Goal: Transaction & Acquisition: Purchase product/service

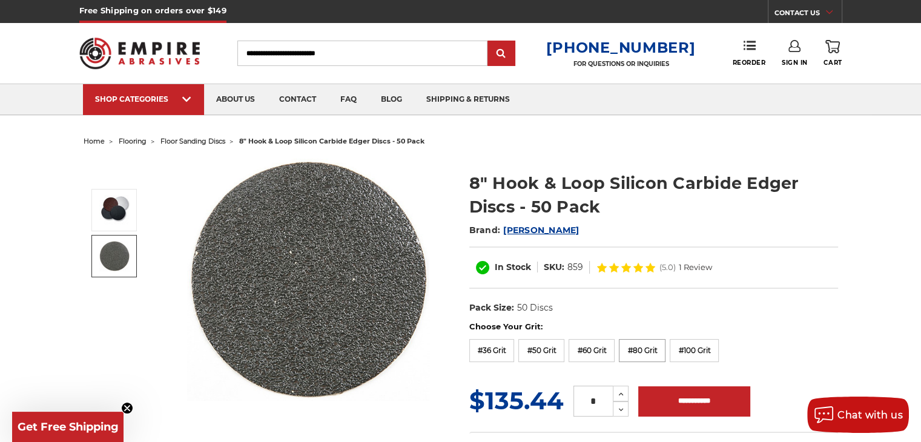
click at [630, 347] on label "#80 Grit" at bounding box center [642, 350] width 47 height 23
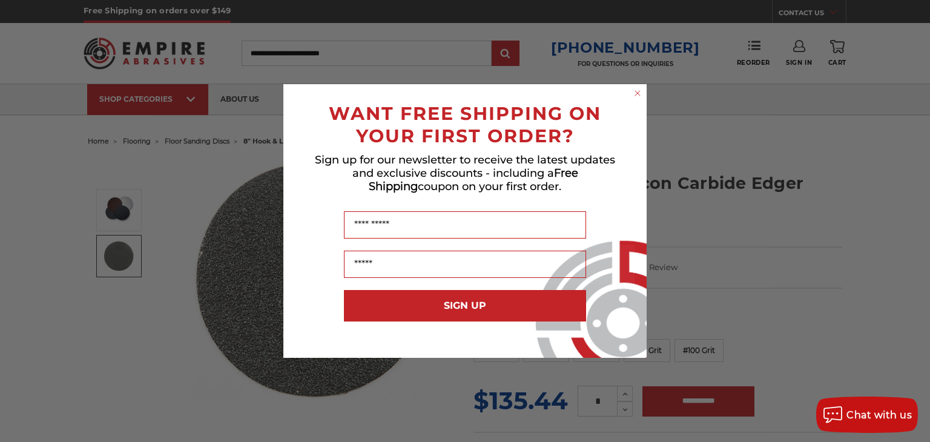
click at [636, 93] on icon "Close dialog" at bounding box center [637, 93] width 5 height 5
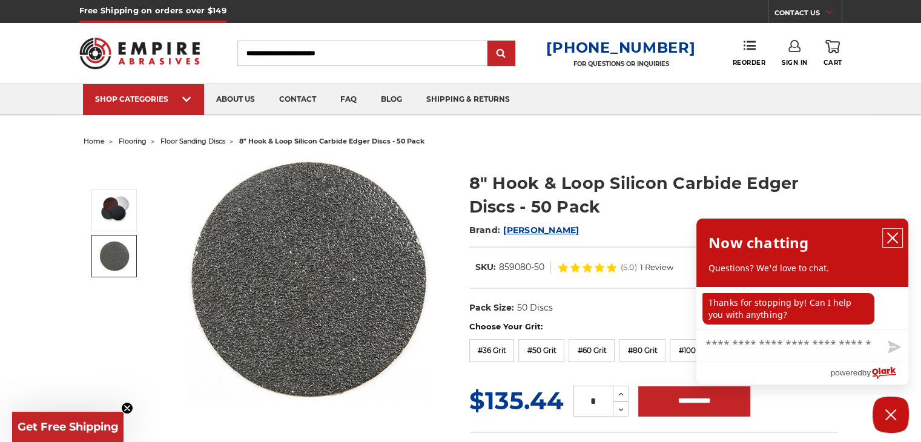
click at [895, 236] on icon "close chatbox" at bounding box center [892, 238] width 12 height 12
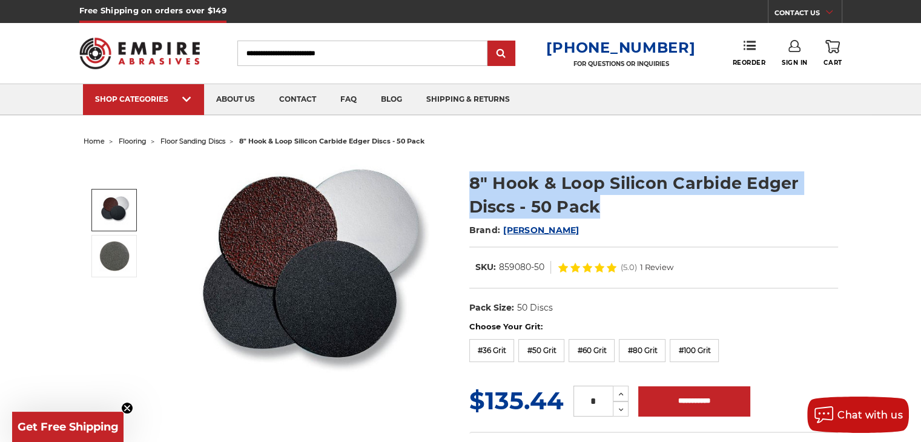
drag, startPoint x: 610, startPoint y: 208, endPoint x: 470, endPoint y: 174, distance: 144.0
click at [470, 174] on h1 "8" Hook & Loop Silicon Carbide Edger Discs - 50 Pack" at bounding box center [653, 194] width 369 height 47
copy h1 "8" Hook & Loop Silicon Carbide Edger Discs - 50 Pack"
